Goal: Task Accomplishment & Management: Use online tool/utility

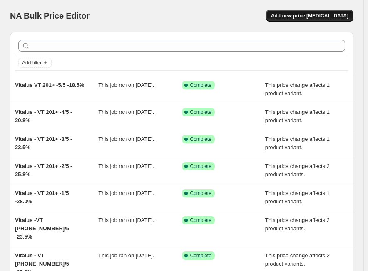
click at [344, 18] on span "Add new price [MEDICAL_DATA]" at bounding box center [309, 15] width 77 height 7
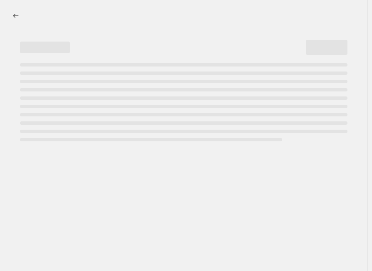
select select "percentage"
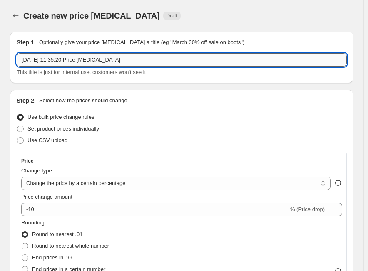
click at [203, 59] on input "15 Oct 2025, 11:35:20 Price change job" at bounding box center [182, 59] width 330 height 13
paste input "UHP 0-50-1/5"
click at [115, 60] on input "UHP 0-50-1/5" at bounding box center [182, 59] width 330 height 13
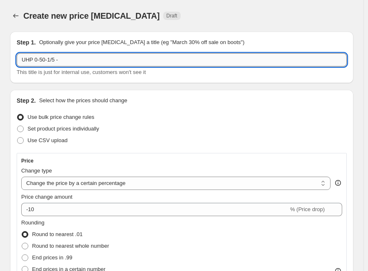
paste input "41.00%"
click at [63, 61] on input "UHP 0-50-1/5 -41.00%" at bounding box center [182, 59] width 330 height 13
type input "UHP 0-50-1/5 - 41.00%"
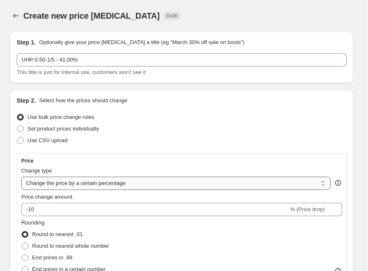
click at [111, 179] on select "Change the price to a certain amount Change the price by a certain amount Chang…" at bounding box center [175, 183] width 309 height 13
select select "margin"
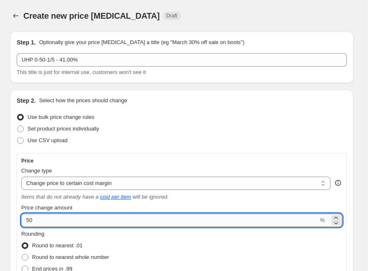
click at [83, 216] on input "50" at bounding box center [169, 220] width 297 height 13
paste input "41.0"
type input "41.00"
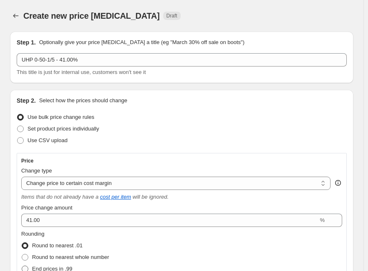
click at [63, 269] on span "End prices in .99" at bounding box center [52, 269] width 40 height 6
click at [22, 266] on input "End prices in .99" at bounding box center [22, 266] width 0 height 0
radio input "true"
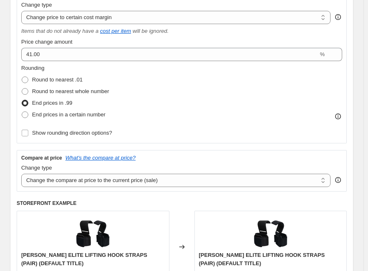
scroll to position [166, 0]
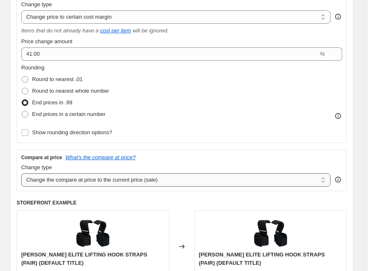
click at [210, 185] on select "Change the compare at price to the current price (sale) Change the compare at p…" at bounding box center [175, 179] width 309 height 13
select select "no_change"
click at [21, 173] on select "Change the compare at price to the current price (sale) Change the compare at p…" at bounding box center [175, 179] width 309 height 13
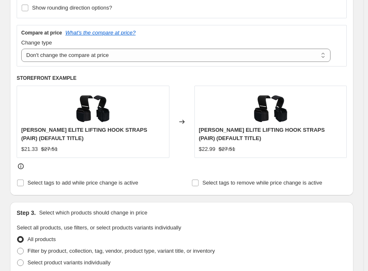
scroll to position [333, 0]
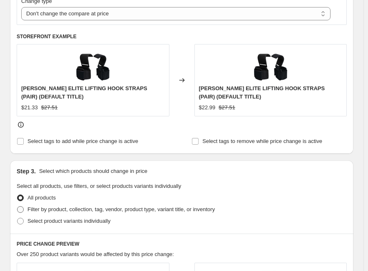
click at [47, 212] on span "Filter by product, collection, tag, vendor, product type, variant title, or inv…" at bounding box center [120, 209] width 187 height 6
click at [17, 207] on input "Filter by product, collection, tag, vendor, product type, variant title, or inv…" at bounding box center [17, 206] width 0 height 0
radio input "true"
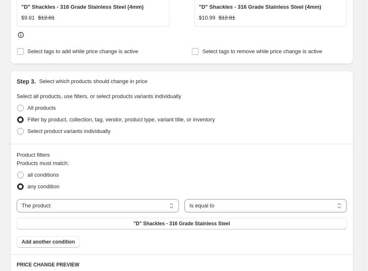
scroll to position [416, 0]
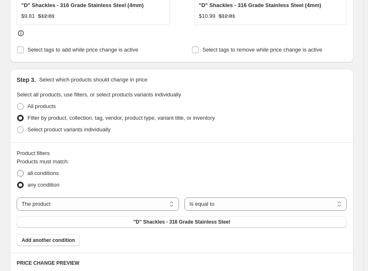
click at [37, 173] on span "all conditions" at bounding box center [42, 173] width 31 height 6
click at [17, 171] on input "all conditions" at bounding box center [17, 170] width 0 height 0
radio input "true"
click at [116, 205] on select "The product The product's collection The product's tag The product's vendor The…" at bounding box center [98, 204] width 162 height 13
select select "tag"
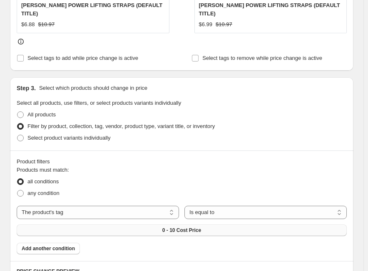
click at [126, 225] on button "0 - 10 Cost Price" at bounding box center [182, 231] width 330 height 12
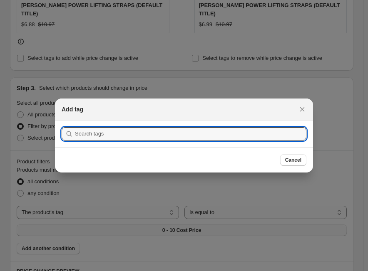
scroll to position [0, 0]
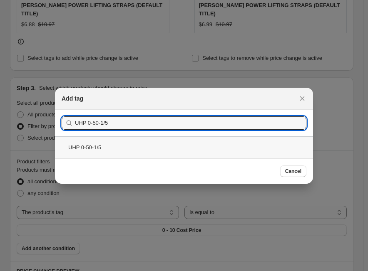
type input "UHP 0-50-1/5"
click at [97, 147] on div "UHP 0-50-1/5" at bounding box center [184, 147] width 258 height 22
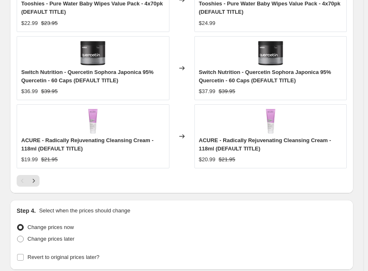
scroll to position [943, 0]
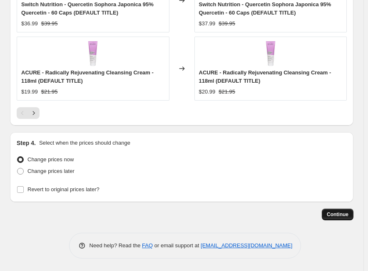
click at [341, 216] on span "Continue" at bounding box center [338, 214] width 22 height 7
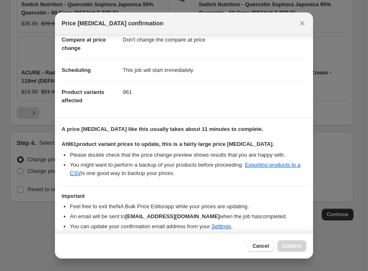
scroll to position [82, 0]
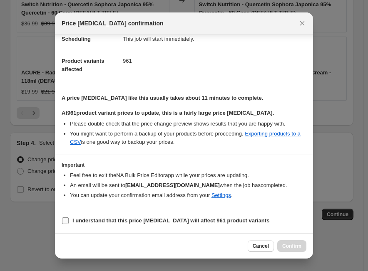
click at [66, 218] on input "I understand that this price change job will affect 961 product variants" at bounding box center [65, 221] width 7 height 7
checkbox input "true"
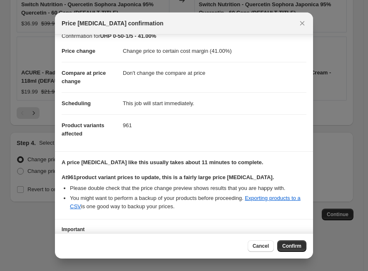
scroll to position [0, 0]
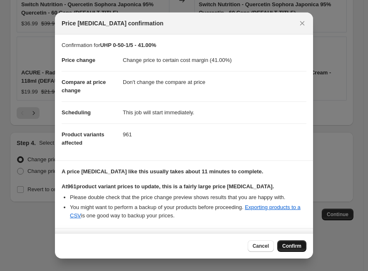
click at [300, 242] on button "Confirm" at bounding box center [291, 246] width 29 height 12
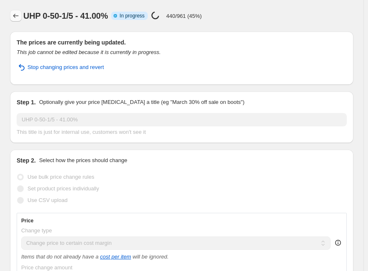
click at [16, 17] on icon "Price change jobs" at bounding box center [16, 16] width 8 height 8
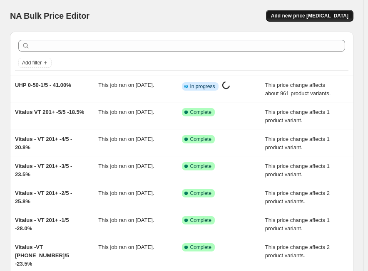
click at [314, 15] on span "Add new price [MEDICAL_DATA]" at bounding box center [309, 15] width 77 height 7
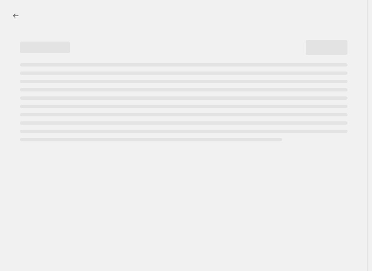
select select "percentage"
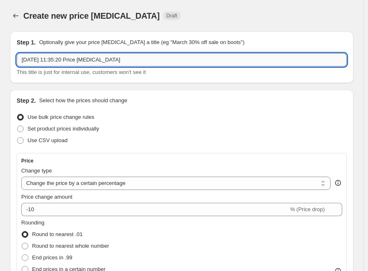
click at [114, 57] on input "15 Oct 2025, 11:35:20 Price change job" at bounding box center [182, 59] width 330 height 13
paste input "UHP 0-50-2/5"
click at [99, 64] on input "UHP 0-50-2/5" at bounding box center [182, 59] width 330 height 13
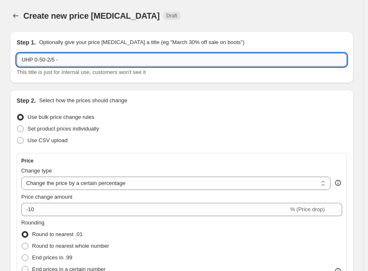
paste input "38.00%"
type input "UHP 0-50-2/5 -38.00%"
click at [81, 183] on select "Change the price to a certain amount Change the price by a certain amount Chang…" at bounding box center [175, 183] width 309 height 13
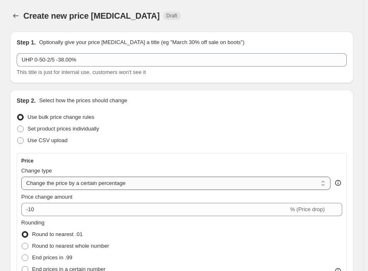
select select "margin"
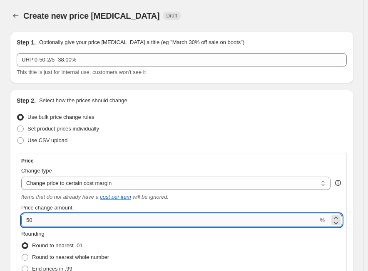
click at [74, 225] on input "50" at bounding box center [169, 220] width 297 height 13
paste input "38.00"
drag, startPoint x: 74, startPoint y: 225, endPoint x: 8, endPoint y: 220, distance: 66.3
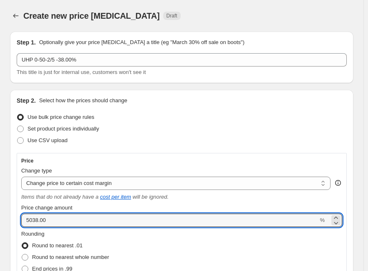
paste input "number"
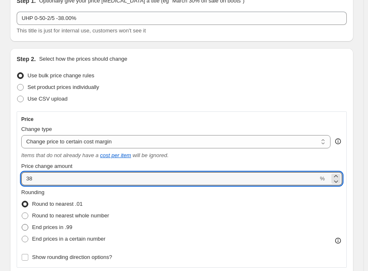
type input "38"
click at [69, 226] on span "End prices in .99" at bounding box center [52, 227] width 40 height 6
click at [22, 225] on input "End prices in .99" at bounding box center [22, 224] width 0 height 0
radio input "true"
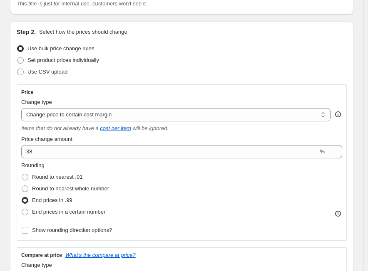
scroll to position [166, 0]
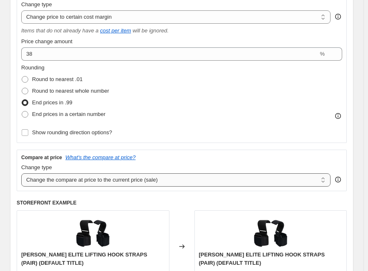
click at [75, 185] on select "Change the compare at price to the current price (sale) Change the compare at p…" at bounding box center [175, 179] width 309 height 13
select select "no_change"
click at [21, 173] on select "Change the compare at price to the current price (sale) Change the compare at p…" at bounding box center [175, 179] width 309 height 13
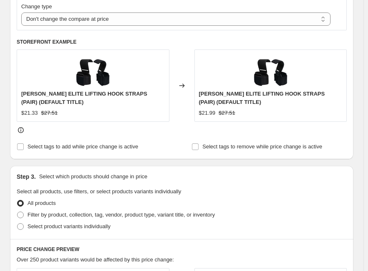
scroll to position [333, 0]
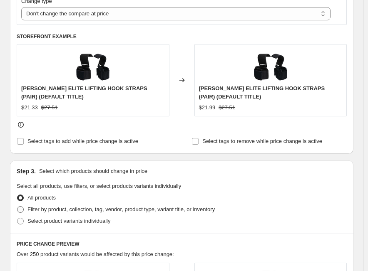
click at [30, 206] on span "Filter by product, collection, tag, vendor, product type, variant title, or inv…" at bounding box center [120, 209] width 187 height 6
click at [17, 206] on input "Filter by product, collection, tag, vendor, product type, variant title, or inv…" at bounding box center [17, 206] width 0 height 0
radio input "true"
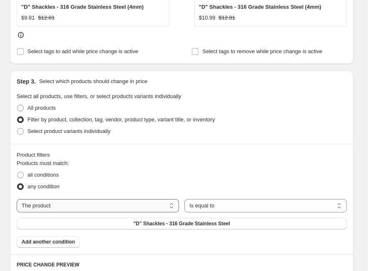
scroll to position [416, 0]
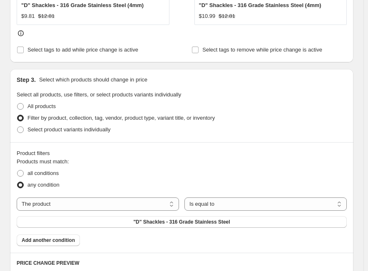
drag, startPoint x: 50, startPoint y: 171, endPoint x: 53, endPoint y: 193, distance: 22.0
click at [50, 171] on span "all conditions" at bounding box center [42, 173] width 31 height 6
click at [17, 171] on input "all conditions" at bounding box center [17, 170] width 0 height 0
radio input "true"
click at [53, 206] on select "The product The product's collection The product's tag The product's vendor The…" at bounding box center [98, 204] width 162 height 13
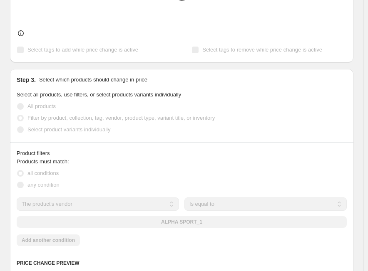
click at [59, 186] on span "any condition" at bounding box center [43, 185] width 32 height 6
click at [67, 206] on select "The product The product's collection The product's tag The product's vendor The…" at bounding box center [98, 204] width 162 height 13
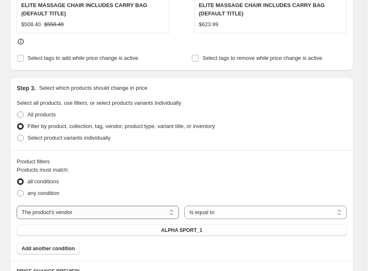
click at [67, 206] on select "The product The product's collection The product's tag The product's vendor The…" at bounding box center [98, 212] width 162 height 13
select select "tag"
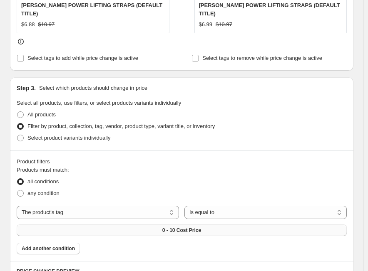
click at [188, 227] on span "0 - 10 Cost Price" at bounding box center [181, 230] width 39 height 7
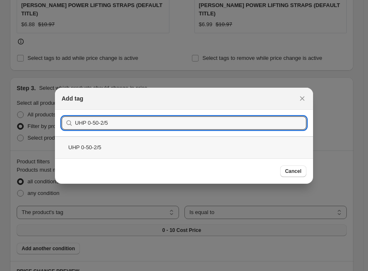
type input "UHP 0-50-2/5"
click at [91, 150] on div "UHP 0-50-2/5" at bounding box center [184, 147] width 258 height 22
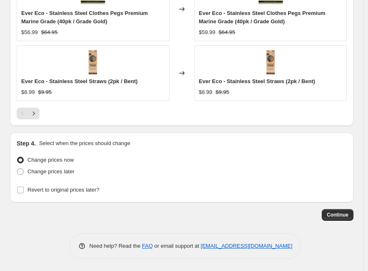
scroll to position [935, 0]
click at [335, 215] on span "Continue" at bounding box center [338, 214] width 22 height 7
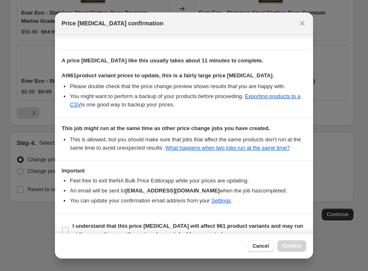
scroll to position [141, 0]
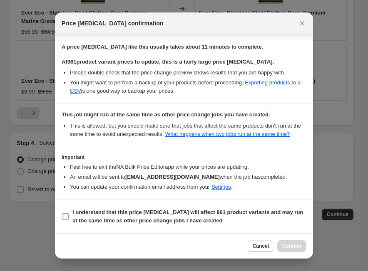
click at [67, 216] on input "I understand that this price change job will affect 961 product variants and ma…" at bounding box center [65, 216] width 7 height 7
checkbox input "true"
click at [292, 243] on button "Confirm" at bounding box center [291, 246] width 29 height 12
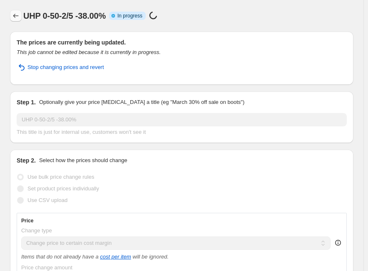
click at [17, 15] on icon "Price change jobs" at bounding box center [16, 16] width 8 height 8
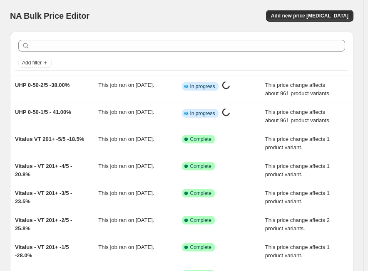
click at [329, 22] on div "NA Bulk Price Editor. This page is ready NA Bulk Price Editor Add new price cha…" at bounding box center [181, 16] width 343 height 32
click at [327, 16] on span "Add new price [MEDICAL_DATA]" at bounding box center [309, 15] width 77 height 7
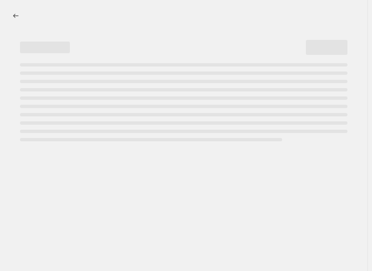
select select "percentage"
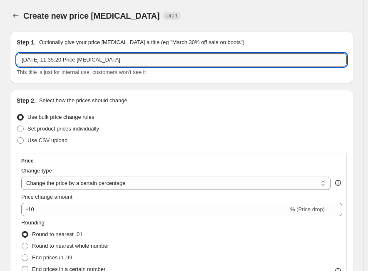
click at [157, 62] on input "15 Oct 2025, 11:35:20 Price change job" at bounding box center [182, 59] width 330 height 13
paste input "UHP 0-50-3/5"
click at [114, 56] on input "UHP 0-50-3/5" at bounding box center [182, 59] width 330 height 13
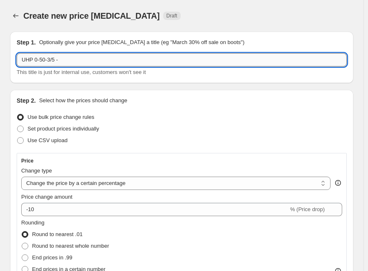
paste input "36.00%"
type input "UHP 0-50-3/5 - 36.00%"
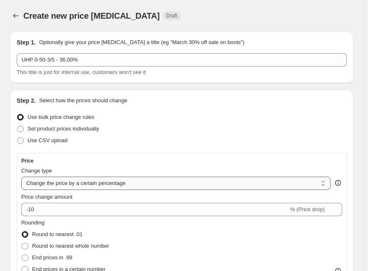
click at [125, 182] on select "Change the price to a certain amount Change the price by a certain amount Chang…" at bounding box center [175, 183] width 309 height 13
select select "margin"
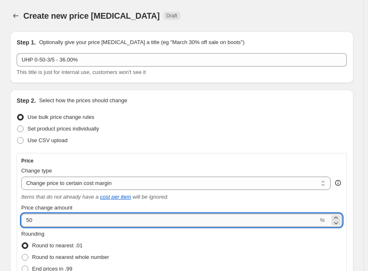
click at [56, 218] on input "50" at bounding box center [169, 220] width 297 height 13
paste input "36.0"
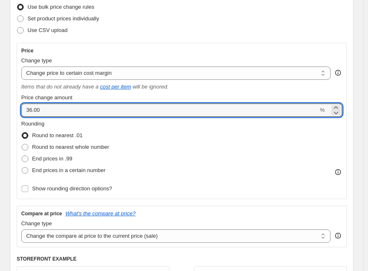
scroll to position [125, 0]
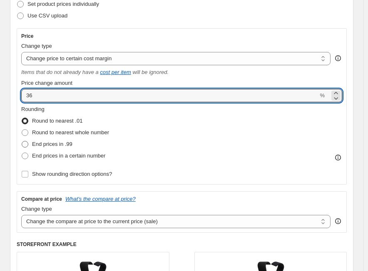
type input "36"
click at [69, 142] on span "End prices in .99" at bounding box center [52, 144] width 40 height 6
click at [22, 141] on input "End prices in .99" at bounding box center [22, 141] width 0 height 0
radio input "true"
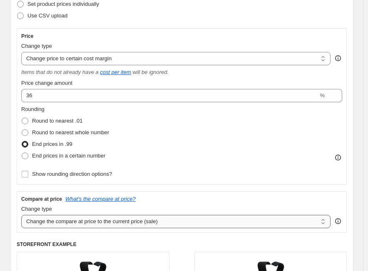
click at [63, 220] on select "Change the compare at price to the current price (sale) Change the compare at p…" at bounding box center [175, 221] width 309 height 13
select select "no_change"
click at [21, 215] on select "Change the compare at price to the current price (sale) Change the compare at p…" at bounding box center [175, 221] width 309 height 13
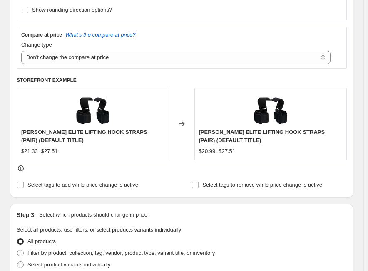
scroll to position [291, 0]
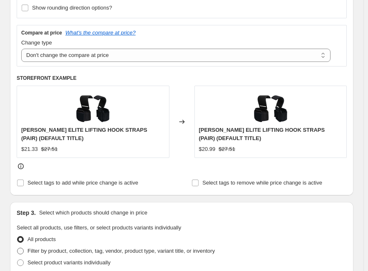
click at [42, 254] on span "Filter by product, collection, tag, vendor, product type, variant title, or inv…" at bounding box center [120, 251] width 187 height 6
click at [17, 248] on input "Filter by product, collection, tag, vendor, product type, variant title, or inv…" at bounding box center [17, 248] width 0 height 0
radio input "true"
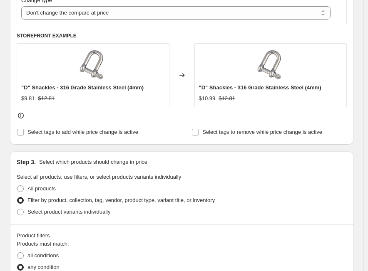
scroll to position [458, 0]
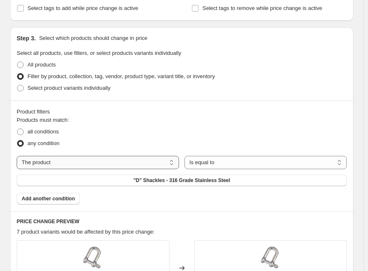
click at [42, 163] on select "The product The product's collection The product's tag The product's vendor The…" at bounding box center [98, 162] width 162 height 13
click at [47, 133] on span "all conditions" at bounding box center [42, 132] width 31 height 6
click at [17, 129] on input "all conditions" at bounding box center [17, 129] width 0 height 0
radio input "true"
click at [81, 166] on select "The product The product's collection The product's tag The product's vendor The…" at bounding box center [98, 162] width 162 height 13
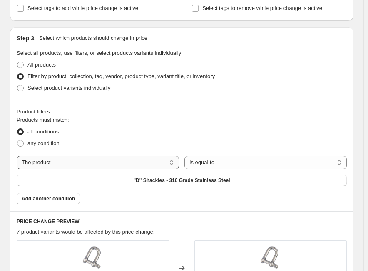
select select "tag"
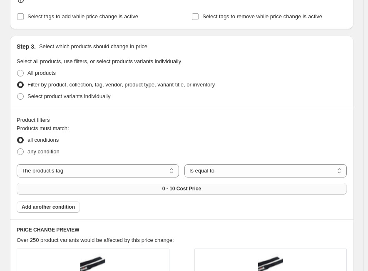
click at [184, 186] on span "0 - 10 Cost Price" at bounding box center [181, 189] width 39 height 7
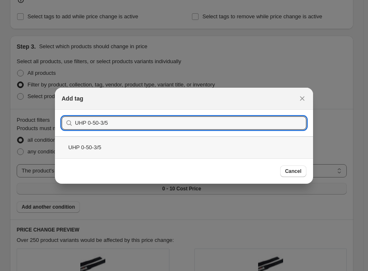
type input "UHP 0-50-3/5"
click at [99, 149] on div "UHP 0-50-3/5" at bounding box center [184, 147] width 258 height 22
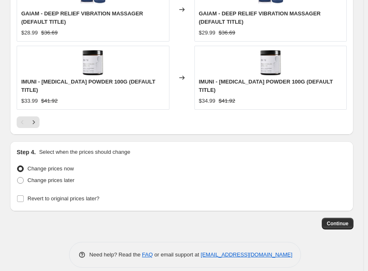
scroll to position [943, 0]
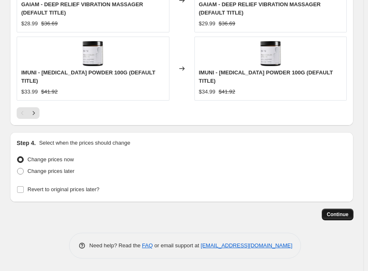
click at [347, 216] on span "Continue" at bounding box center [338, 214] width 22 height 7
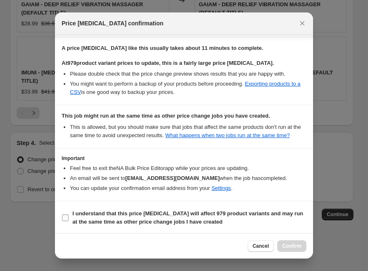
scroll to position [141, 0]
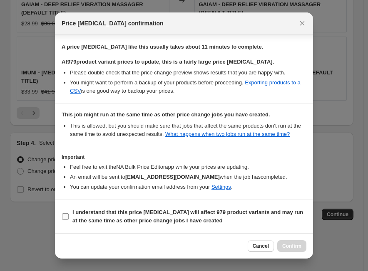
click at [74, 215] on b "I understand that this price change job will affect 979 product variants and ma…" at bounding box center [187, 216] width 230 height 15
click at [69, 215] on input "I understand that this price change job will affect 979 product variants and ma…" at bounding box center [65, 216] width 7 height 7
checkbox input "true"
click at [289, 245] on span "Confirm" at bounding box center [291, 246] width 19 height 7
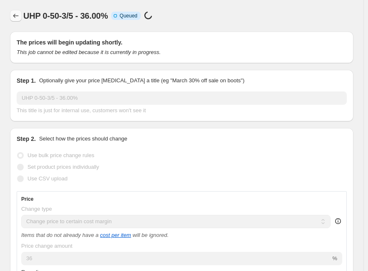
click at [17, 16] on icon "Price change jobs" at bounding box center [16, 16] width 8 height 8
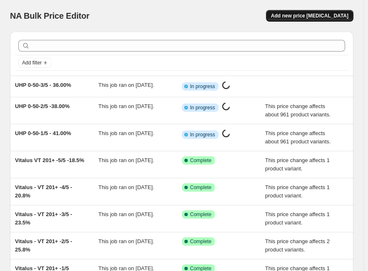
click at [334, 15] on span "Add new price [MEDICAL_DATA]" at bounding box center [309, 15] width 77 height 7
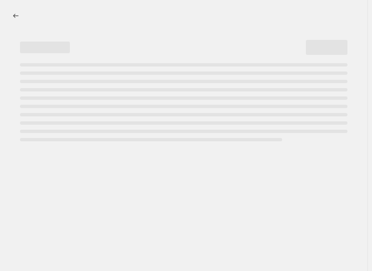
select select "percentage"
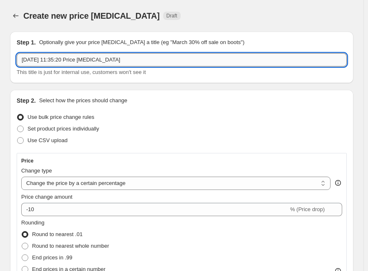
click at [116, 55] on input "15 Oct 2025, 11:35:20 Price change job" at bounding box center [182, 59] width 330 height 13
paste input "UHP 0-50-4/5"
click at [89, 62] on input "UHP 0-50-4/5" at bounding box center [182, 59] width 330 height 13
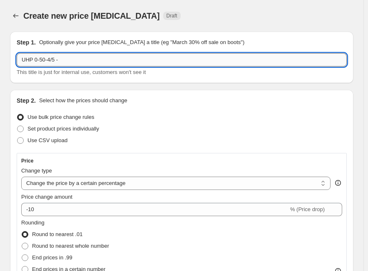
paste input "33.00%"
type input "UHP 0-50-4/5 -33.00%"
click at [76, 182] on select "Change the price to a certain amount Change the price by a certain amount Chang…" at bounding box center [175, 183] width 309 height 13
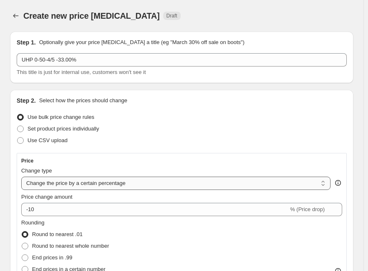
select select "margin"
type input "50"
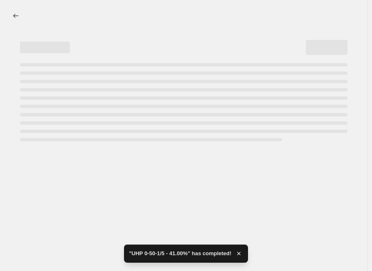
select select "margin"
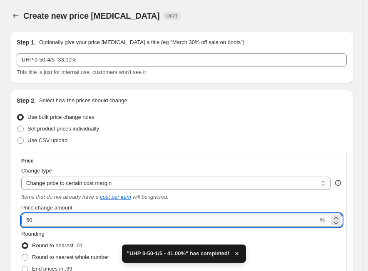
click at [54, 221] on input "50" at bounding box center [169, 220] width 297 height 13
paste input "33.00"
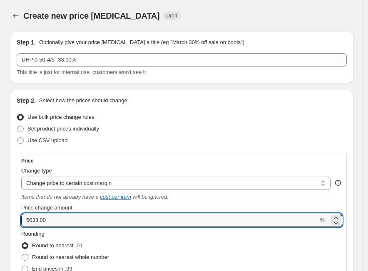
drag, startPoint x: 54, startPoint y: 221, endPoint x: 22, endPoint y: 228, distance: 32.4
click at [22, 228] on div "Price Change type Change the price to a certain amount Change the price by a ce…" at bounding box center [181, 231] width 321 height 147
paste input "number"
type input "31"
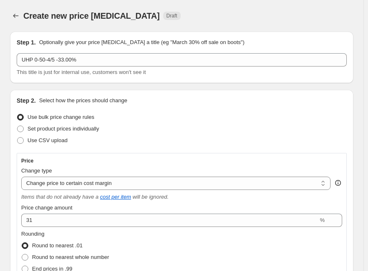
click at [49, 246] on span "Round to nearest .01" at bounding box center [57, 246] width 50 height 6
click at [22, 243] on input "Round to nearest .01" at bounding box center [22, 243] width 0 height 0
click at [28, 265] on span at bounding box center [24, 268] width 7 height 7
click at [22, 266] on input "End prices in .99" at bounding box center [22, 266] width 0 height 0
radio input "true"
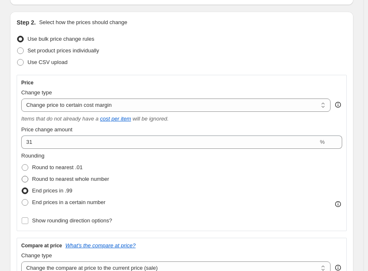
scroll to position [166, 0]
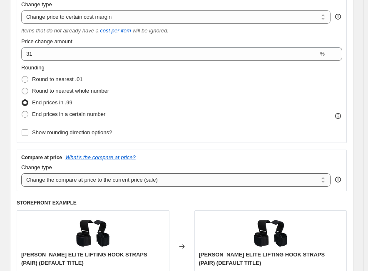
click at [70, 178] on select "Change the compare at price to the current price (sale) Change the compare at p…" at bounding box center [175, 179] width 309 height 13
select select "no_change"
click at [21, 173] on select "Change the compare at price to the current price (sale) Change the compare at p…" at bounding box center [175, 179] width 309 height 13
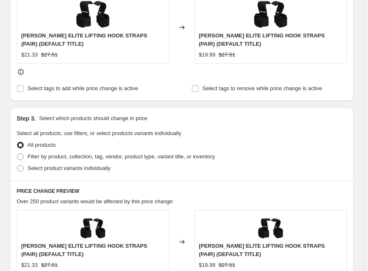
scroll to position [416, 0]
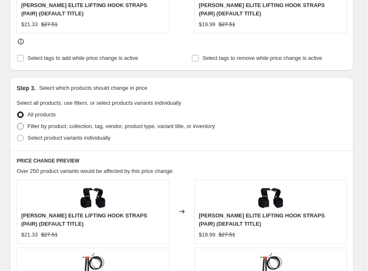
click at [59, 125] on span "Filter by product, collection, tag, vendor, product type, variant title, or inv…" at bounding box center [120, 126] width 187 height 6
click at [17, 124] on input "Filter by product, collection, tag, vendor, product type, variant title, or inv…" at bounding box center [17, 123] width 0 height 0
radio input "true"
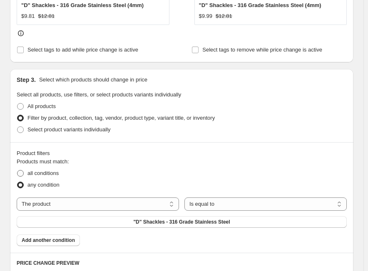
click at [45, 173] on span "all conditions" at bounding box center [42, 173] width 31 height 6
click at [17, 171] on input "all conditions" at bounding box center [17, 170] width 0 height 0
radio input "true"
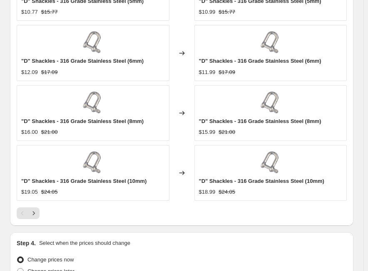
scroll to position [874, 0]
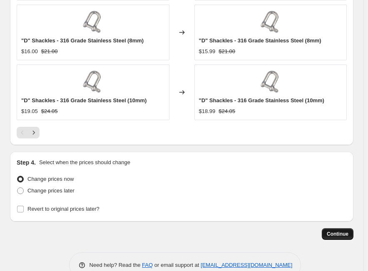
click at [348, 235] on span "Continue" at bounding box center [338, 234] width 22 height 7
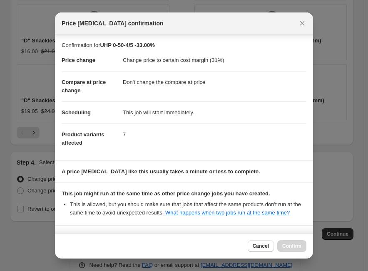
scroll to position [87, 0]
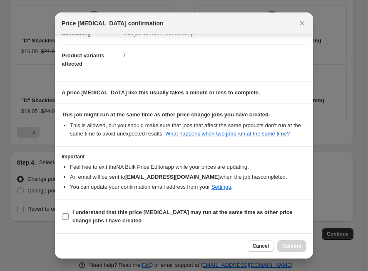
click at [64, 212] on label "I understand that this price change job may run at the same time as other price…" at bounding box center [184, 217] width 245 height 20
click at [64, 213] on input "I understand that this price change job may run at the same time as other price…" at bounding box center [65, 216] width 7 height 7
checkbox input "true"
click at [360, 151] on div at bounding box center [184, 135] width 368 height 271
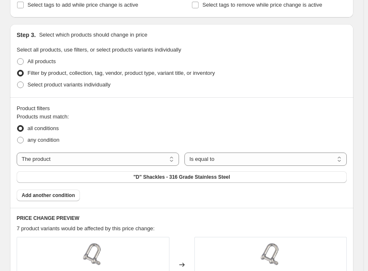
scroll to position [458, 0]
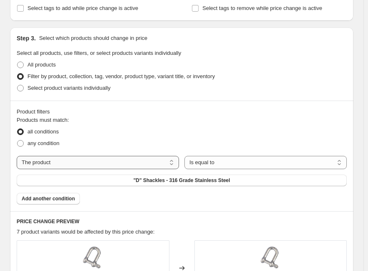
click at [92, 163] on select "The product The product's collection The product's tag The product's vendor The…" at bounding box center [98, 162] width 162 height 13
select select "tag"
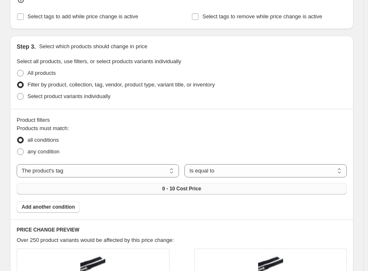
click at [184, 186] on span "0 - 10 Cost Price" at bounding box center [181, 189] width 39 height 7
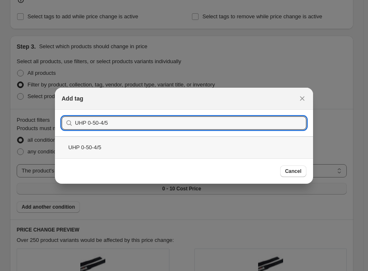
type input "UHP 0-50-4/5"
click at [101, 148] on div "UHP 0-50-4/5" at bounding box center [184, 147] width 258 height 22
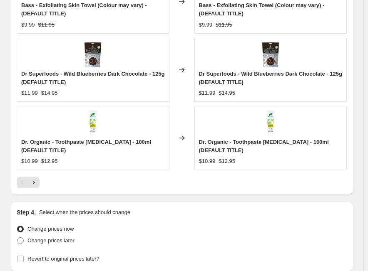
scroll to position [943, 0]
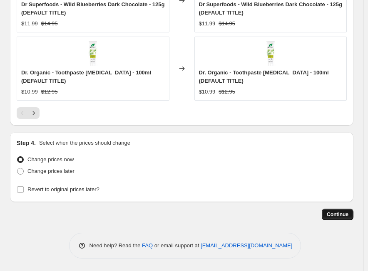
click at [337, 216] on span "Continue" at bounding box center [338, 214] width 22 height 7
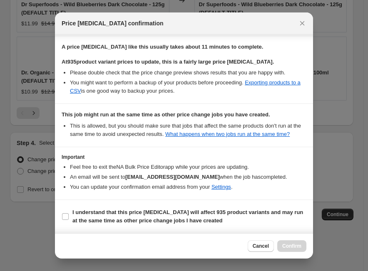
scroll to position [141, 0]
click at [148, 216] on b "I understand that this price change job will affect 935 product variants and ma…" at bounding box center [187, 216] width 230 height 15
click at [69, 216] on input "I understand that this price change job will affect 935 product variants and ma…" at bounding box center [65, 216] width 7 height 7
checkbox input "true"
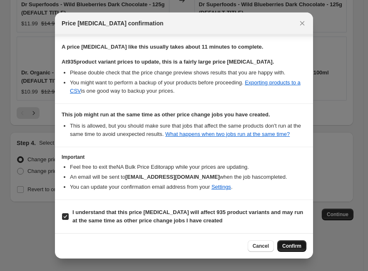
click at [287, 248] on span "Confirm" at bounding box center [291, 246] width 19 height 7
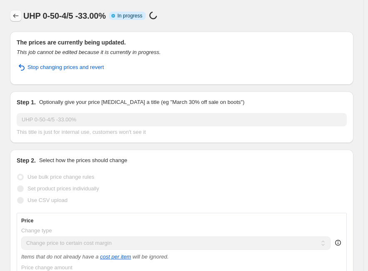
click at [17, 18] on icon "Price change jobs" at bounding box center [16, 16] width 8 height 8
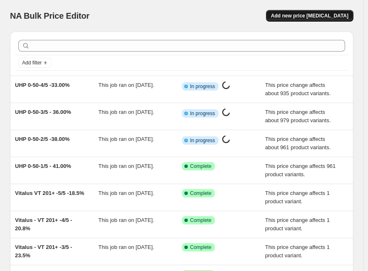
click at [322, 18] on span "Add new price [MEDICAL_DATA]" at bounding box center [309, 15] width 77 height 7
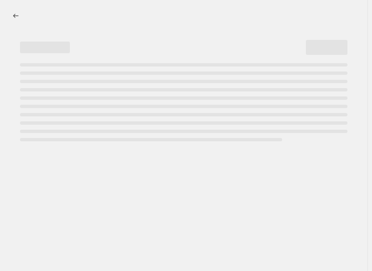
select select "percentage"
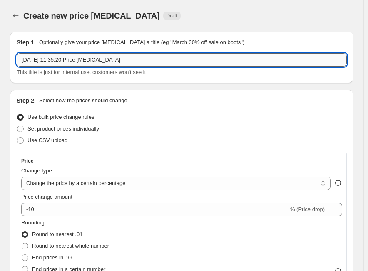
click at [64, 61] on input "15 Oct 2025, 11:35:20 Price change job" at bounding box center [182, 59] width 330 height 13
paste input "UHP 0-50-5/5"
click at [67, 61] on input "UHP 0-50-5/5" at bounding box center [182, 59] width 330 height 13
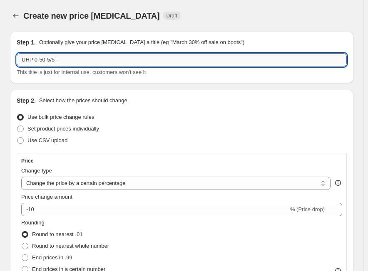
paste input "31.00%"
type input "UHP 0-50-5/5 -31.00%"
click at [67, 184] on select "Change the price to a certain amount Change the price by a certain amount Chang…" at bounding box center [175, 183] width 309 height 13
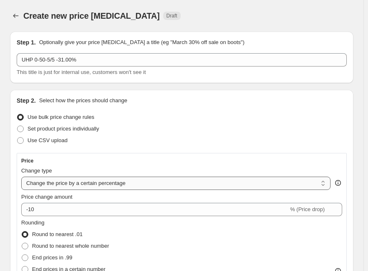
click at [21, 177] on select "Change the price to a certain amount Change the price by a certain amount Chang…" at bounding box center [175, 183] width 309 height 13
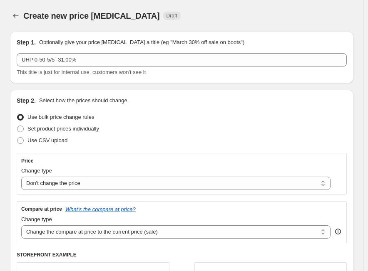
drag, startPoint x: 74, startPoint y: 186, endPoint x: 68, endPoint y: 193, distance: 9.8
click at [74, 186] on select "Change the price to a certain amount Change the price by a certain amount Chang…" at bounding box center [175, 183] width 309 height 13
select select "margin"
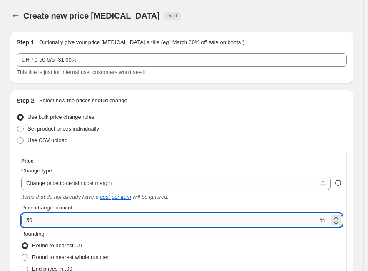
click at [60, 223] on input "50" at bounding box center [169, 220] width 297 height 13
paste input "31.0"
type input "31"
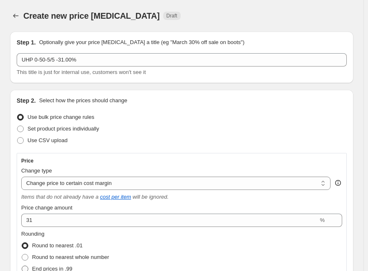
click at [63, 269] on span "End prices in .99" at bounding box center [52, 269] width 40 height 6
click at [22, 266] on input "End prices in .99" at bounding box center [22, 266] width 0 height 0
radio input "true"
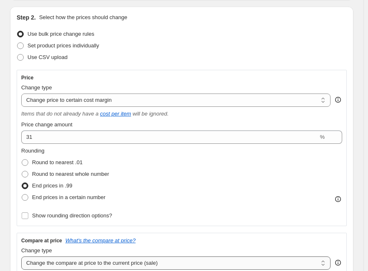
scroll to position [166, 0]
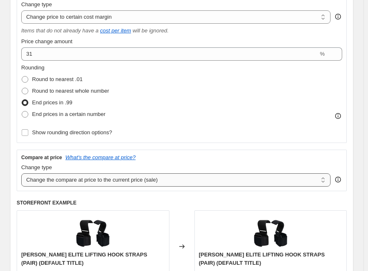
click at [89, 178] on select "Change the compare at price to the current price (sale) Change the compare at p…" at bounding box center [175, 179] width 309 height 13
select select "no_change"
click at [21, 173] on select "Change the compare at price to the current price (sale) Change the compare at p…" at bounding box center [175, 179] width 309 height 13
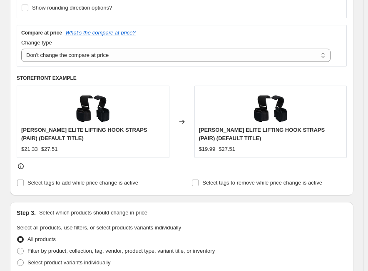
scroll to position [333, 0]
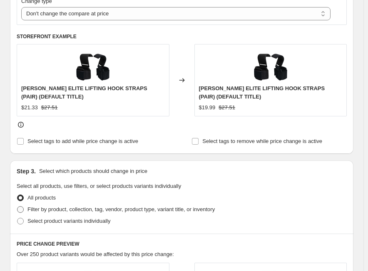
click at [117, 206] on span "Filter by product, collection, tag, vendor, product type, variant title, or inv…" at bounding box center [120, 209] width 187 height 6
click at [17, 206] on input "Filter by product, collection, tag, vendor, product type, variant title, or inv…" at bounding box center [17, 206] width 0 height 0
radio input "true"
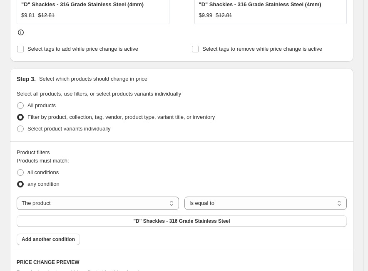
scroll to position [458, 0]
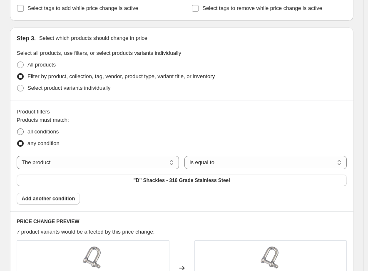
click at [43, 132] on span "all conditions" at bounding box center [42, 132] width 31 height 6
click at [17, 129] on input "all conditions" at bounding box center [17, 129] width 0 height 0
radio input "true"
click at [107, 164] on select "The product The product's collection The product's tag The product's vendor The…" at bounding box center [98, 162] width 162 height 13
select select "tag"
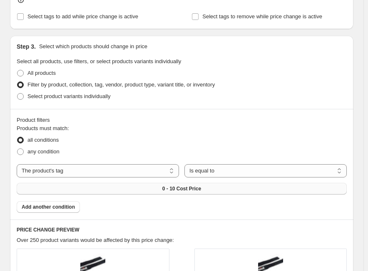
click at [195, 186] on span "0 - 10 Cost Price" at bounding box center [181, 189] width 39 height 7
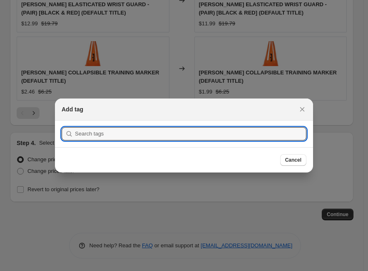
scroll to position [0, 0]
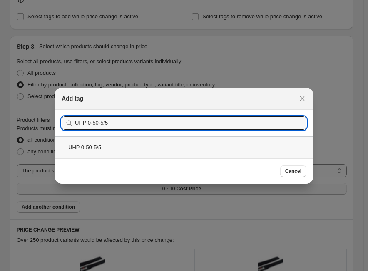
type input "UHP 0-50-5/5"
click at [108, 150] on div "UHP 0-50-5/5" at bounding box center [184, 147] width 258 height 22
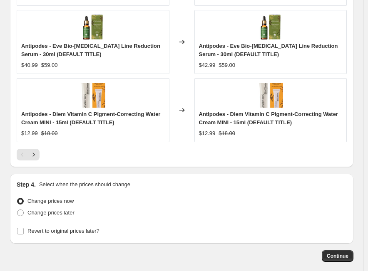
scroll to position [943, 0]
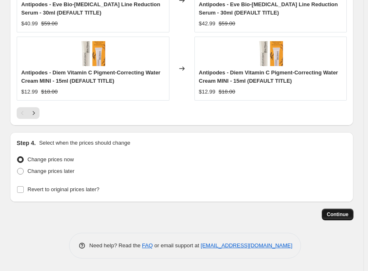
click at [338, 213] on span "Continue" at bounding box center [338, 214] width 22 height 7
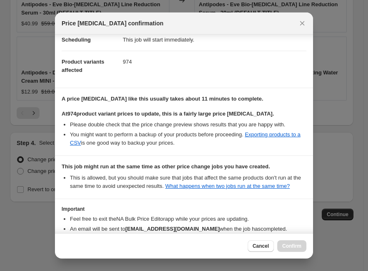
scroll to position [141, 0]
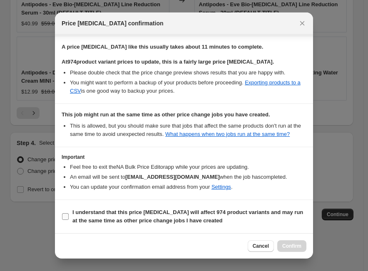
click at [65, 217] on input "I understand that this price change job will affect 974 product variants and ma…" at bounding box center [65, 216] width 7 height 7
checkbox input "true"
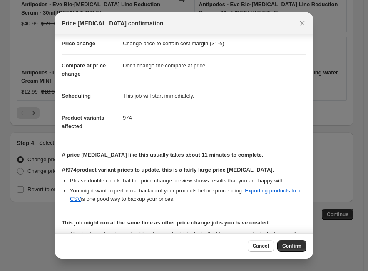
scroll to position [0, 0]
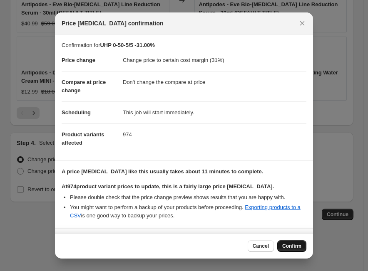
click at [285, 245] on span "Confirm" at bounding box center [291, 246] width 19 height 7
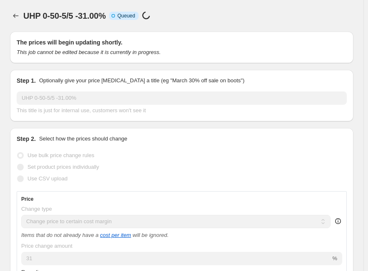
scroll to position [943, 0]
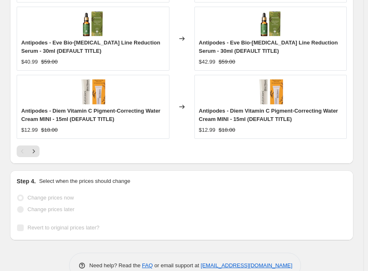
select select "margin"
select select "no_change"
select select "tag"
